Goal: Browse casually: Explore the website without a specific task or goal

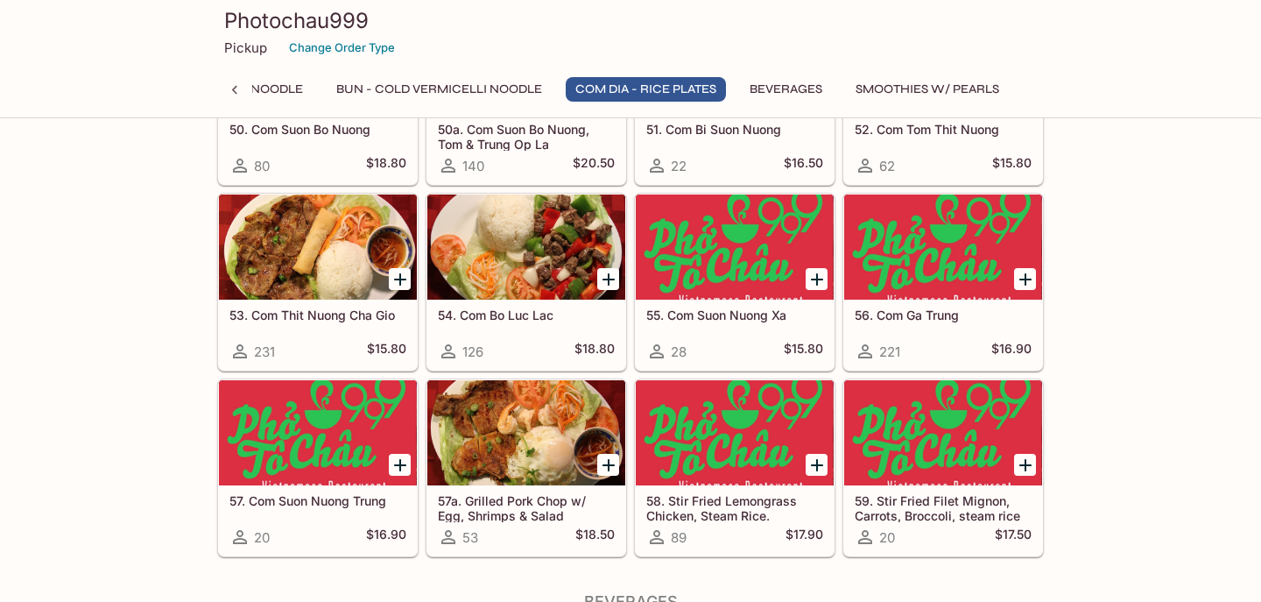
scroll to position [3670, 0]
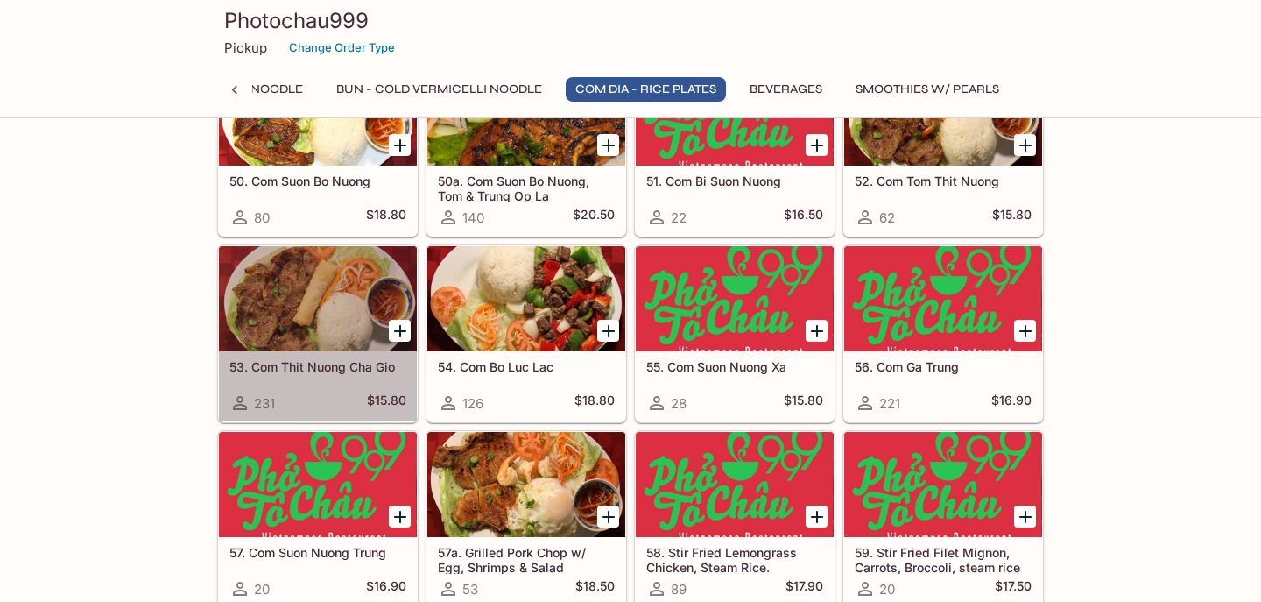
click at [313, 274] on div at bounding box center [318, 298] width 198 height 105
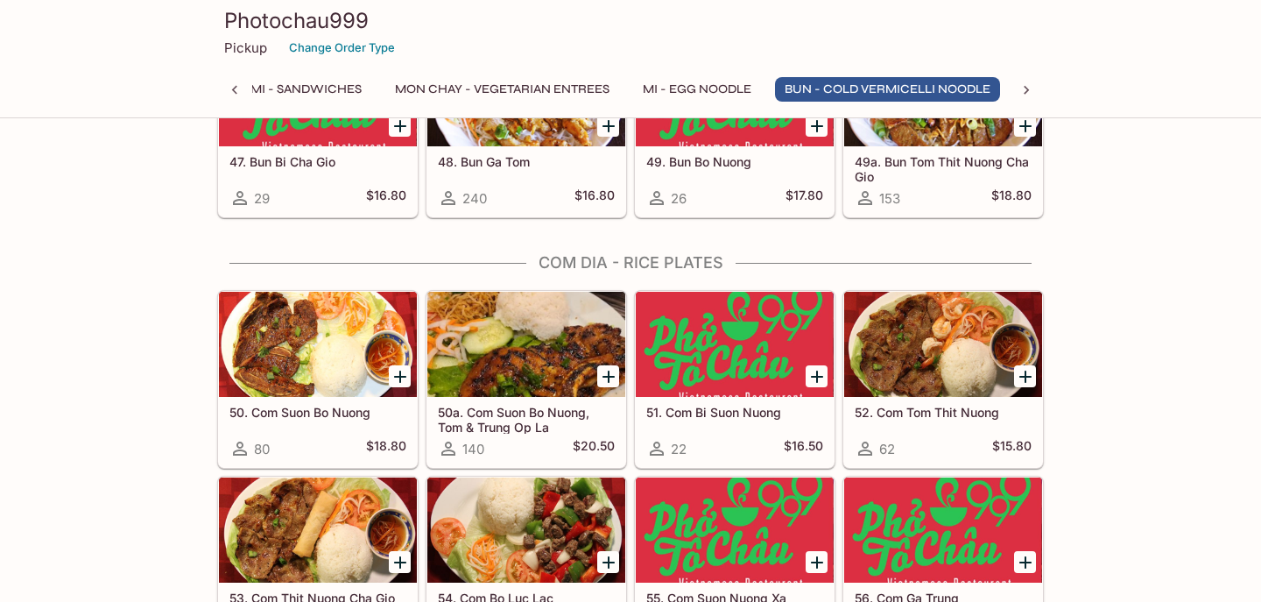
click at [513, 349] on div at bounding box center [526, 344] width 198 height 105
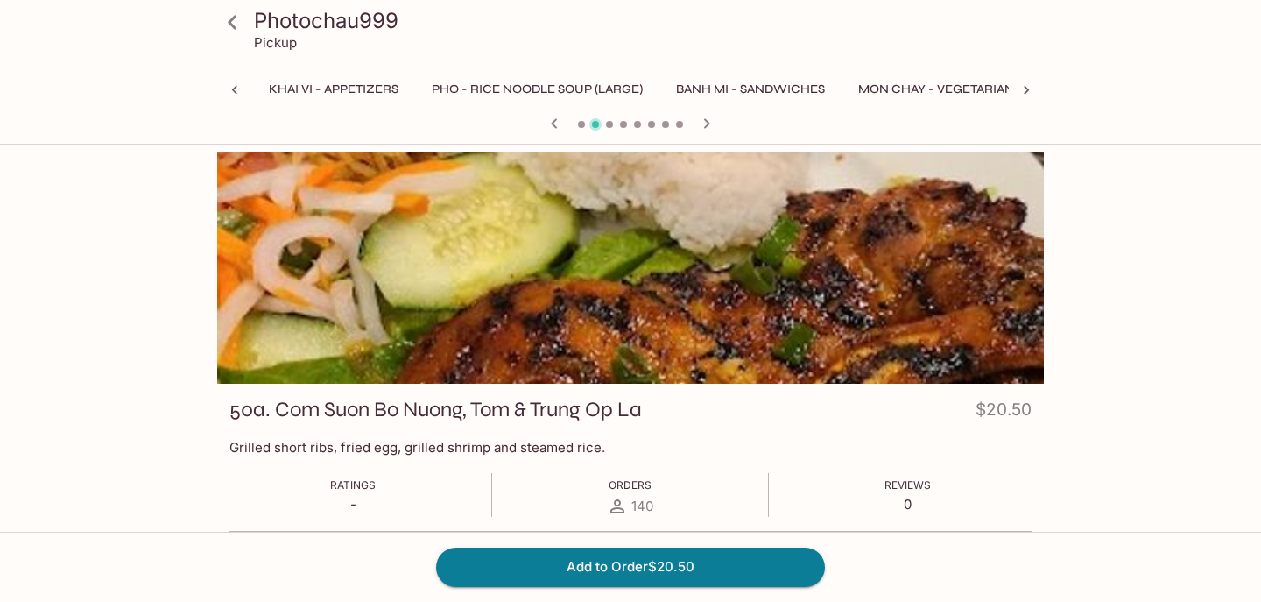
scroll to position [0, 639]
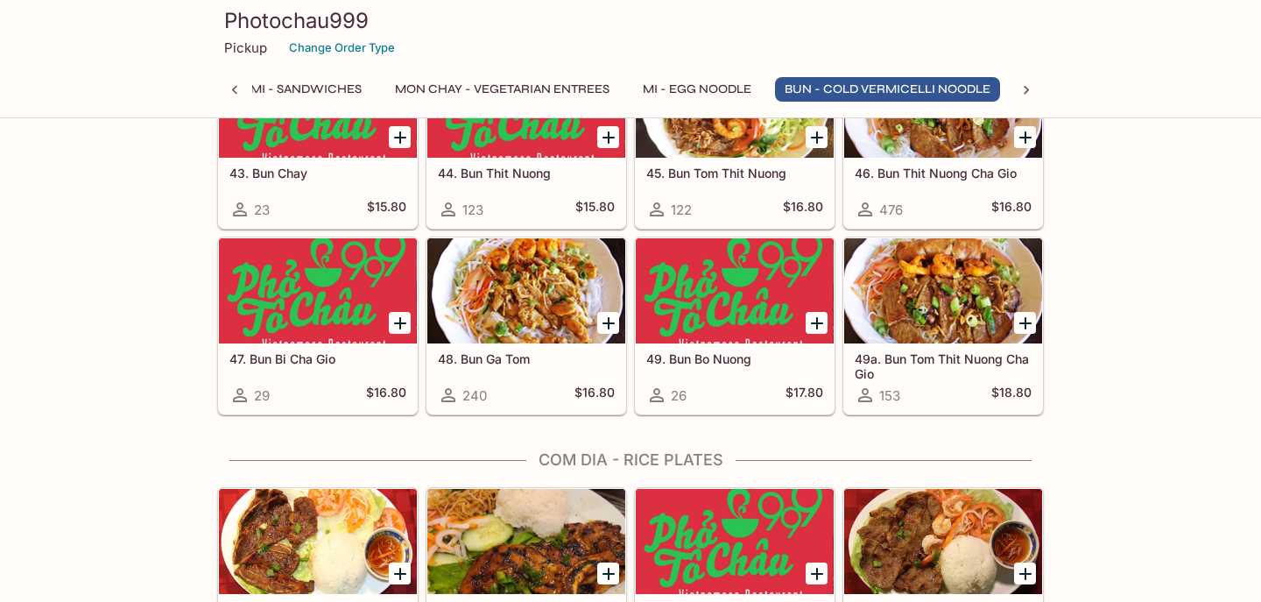
scroll to position [3143, 0]
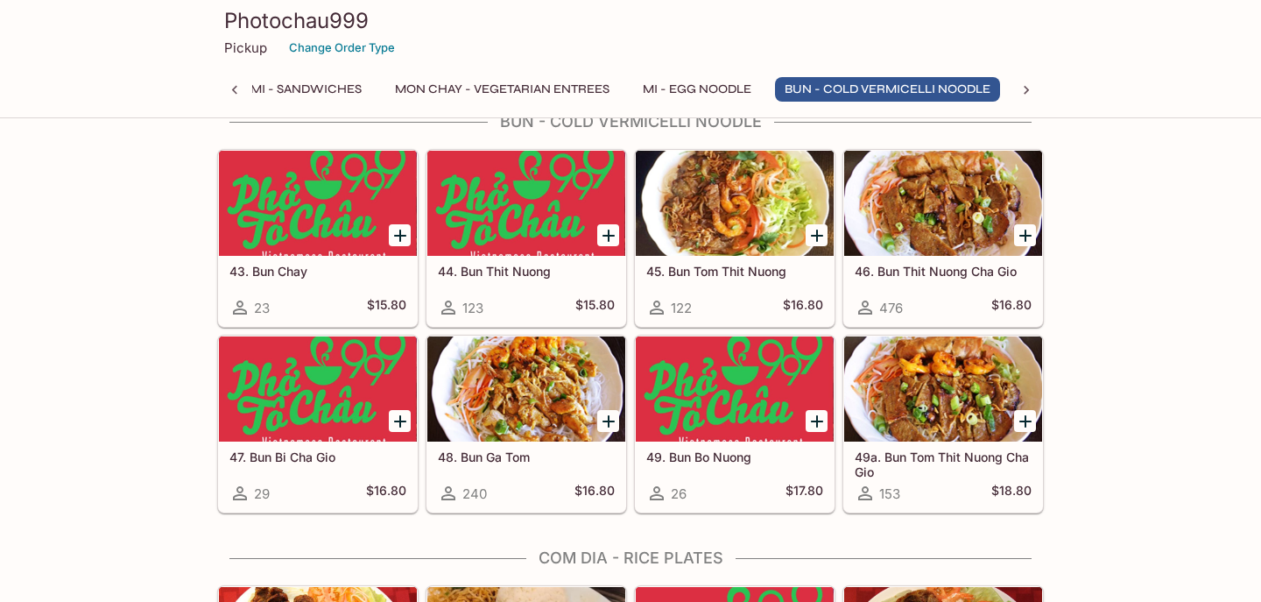
click at [542, 204] on div at bounding box center [526, 203] width 198 height 105
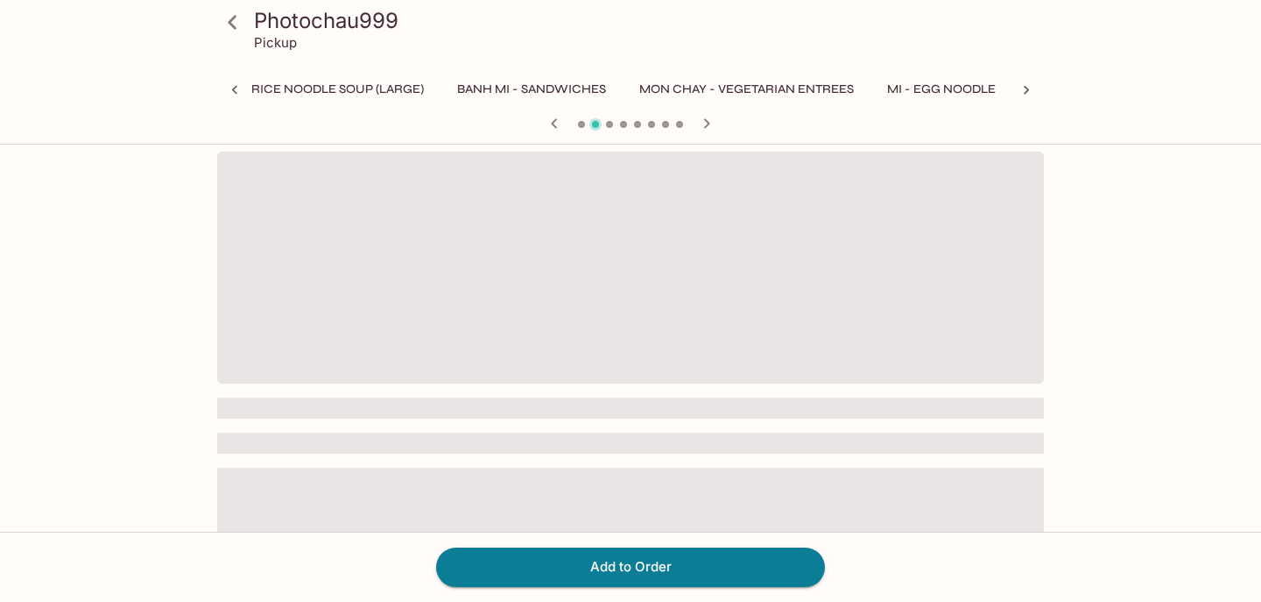
scroll to position [0, 463]
